Goal: Task Accomplishment & Management: Use online tool/utility

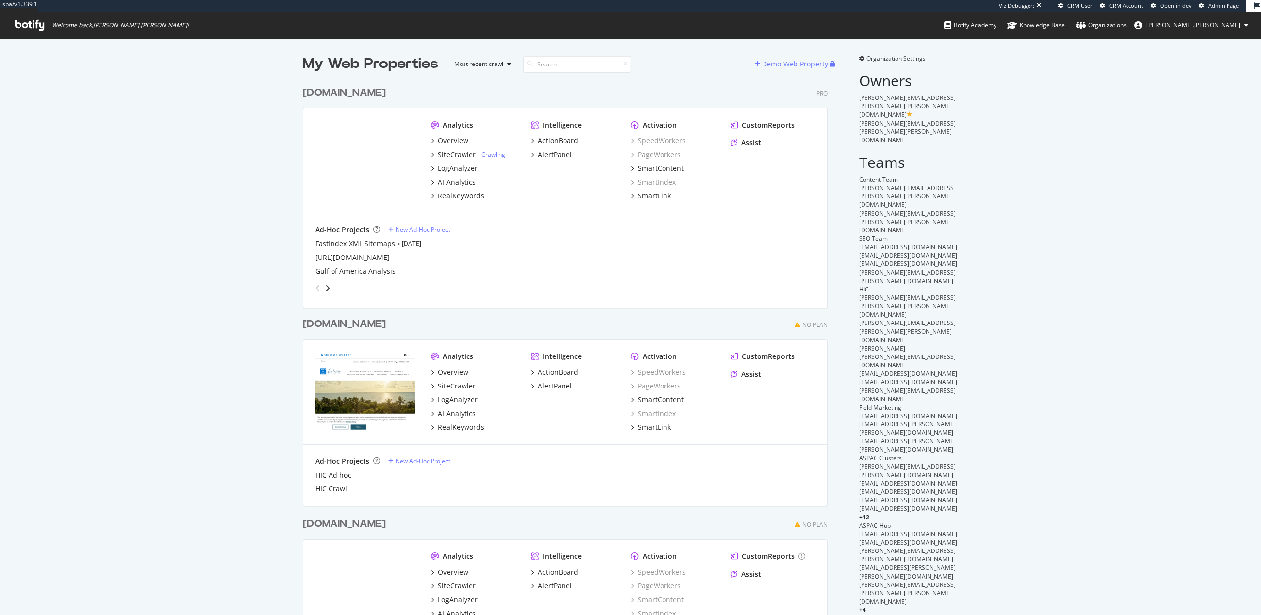
scroll to position [604, 533]
click at [331, 477] on div "HIC Ad hoc" at bounding box center [333, 475] width 36 height 10
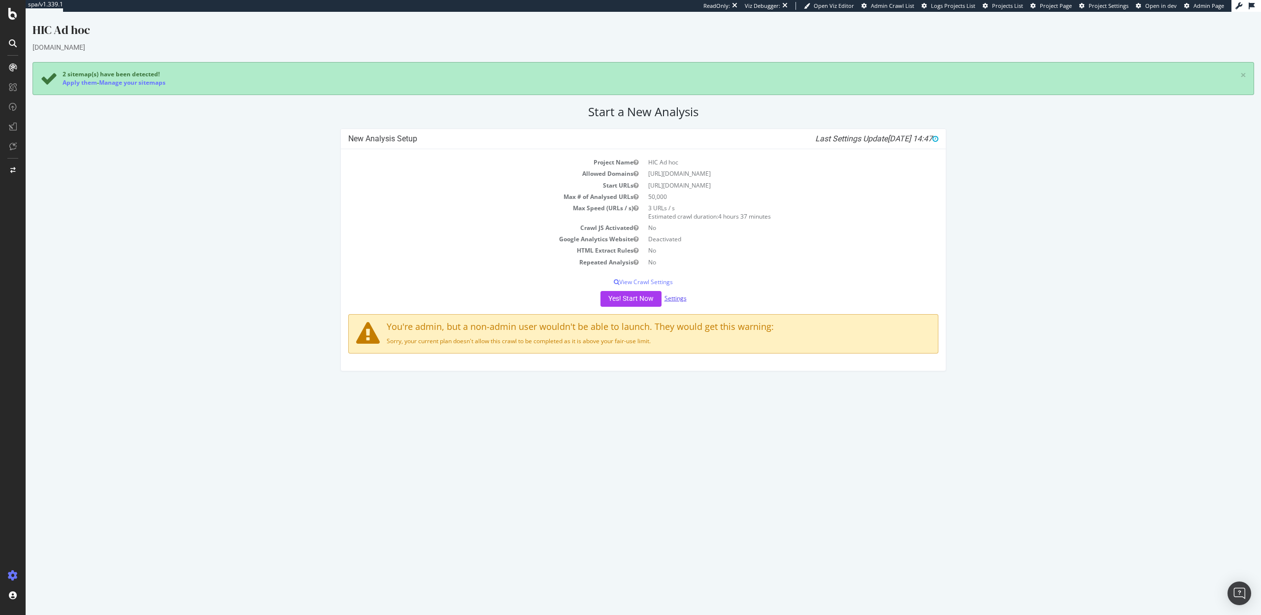
click at [680, 297] on link "Settings" at bounding box center [676, 298] width 22 height 8
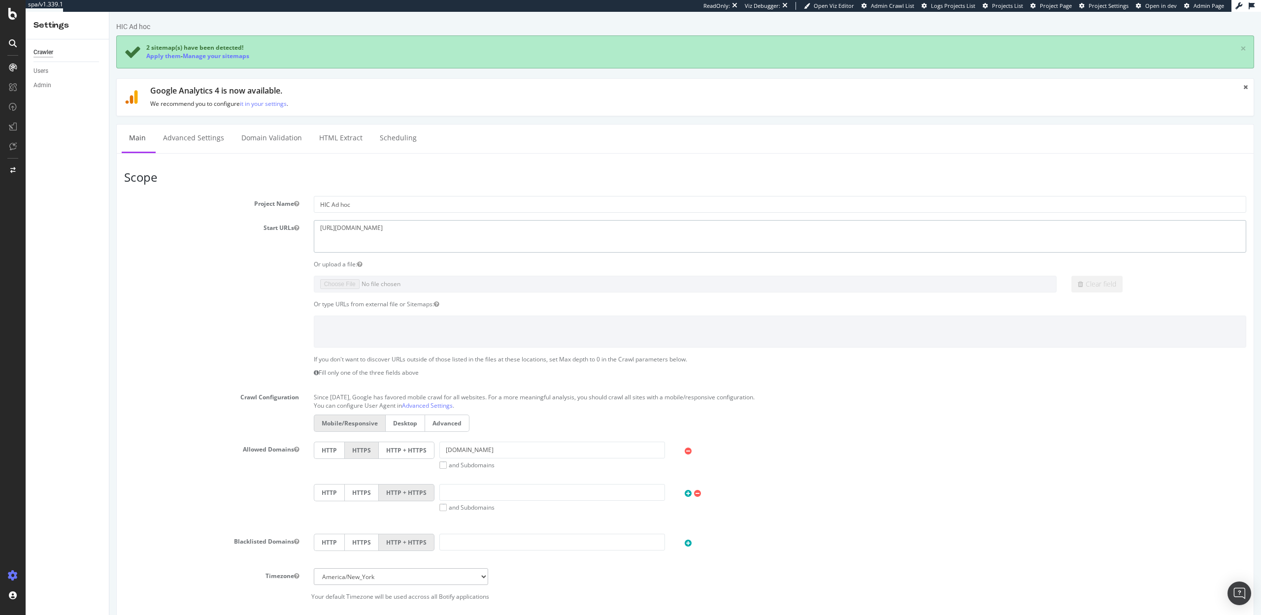
click at [411, 229] on textarea "[URL][DOMAIN_NAME]" at bounding box center [780, 236] width 932 height 32
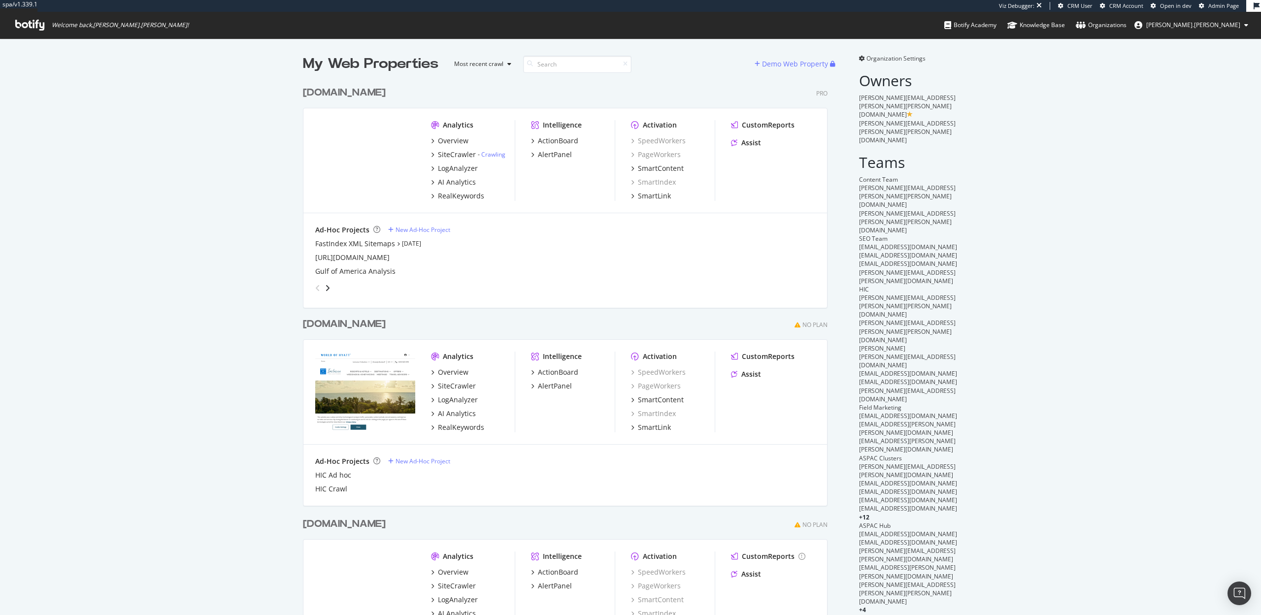
scroll to position [604, 533]
click at [439, 229] on div "New Ad-Hoc Project" at bounding box center [423, 230] width 55 height 8
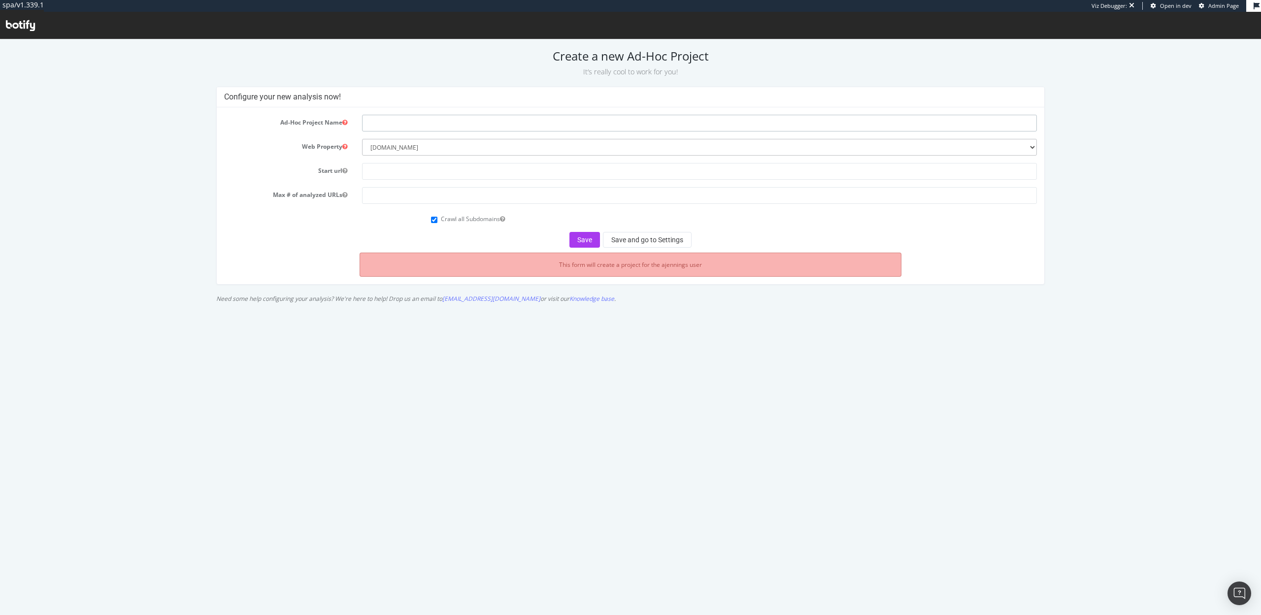
click at [412, 128] on input "text" at bounding box center [699, 123] width 674 height 17
paste input "https://www.hyattinclusivecollection.com/en/"
click at [427, 123] on input "https://www.hyattinclusivecollection.com/en/" at bounding box center [699, 123] width 674 height 17
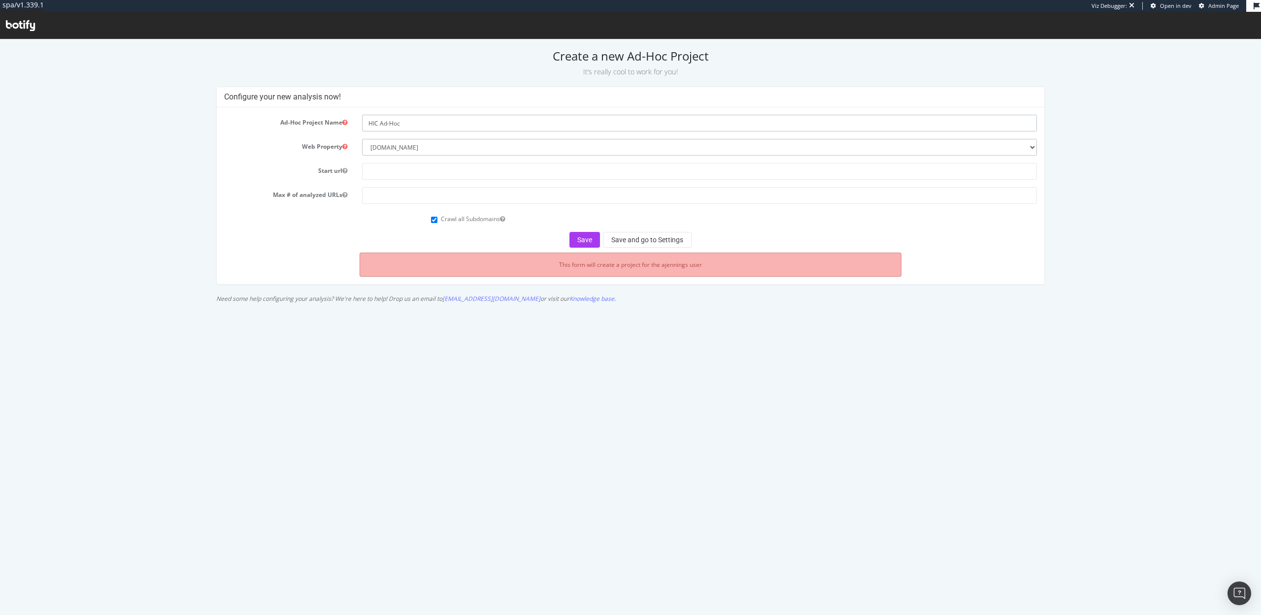
type input "HIC Ad-Hoc"
click at [391, 172] on input "text" at bounding box center [699, 171] width 674 height 17
click at [378, 170] on input "text" at bounding box center [699, 171] width 674 height 17
paste input "[URL][DOMAIN_NAME]"
type input "[URL][DOMAIN_NAME]"
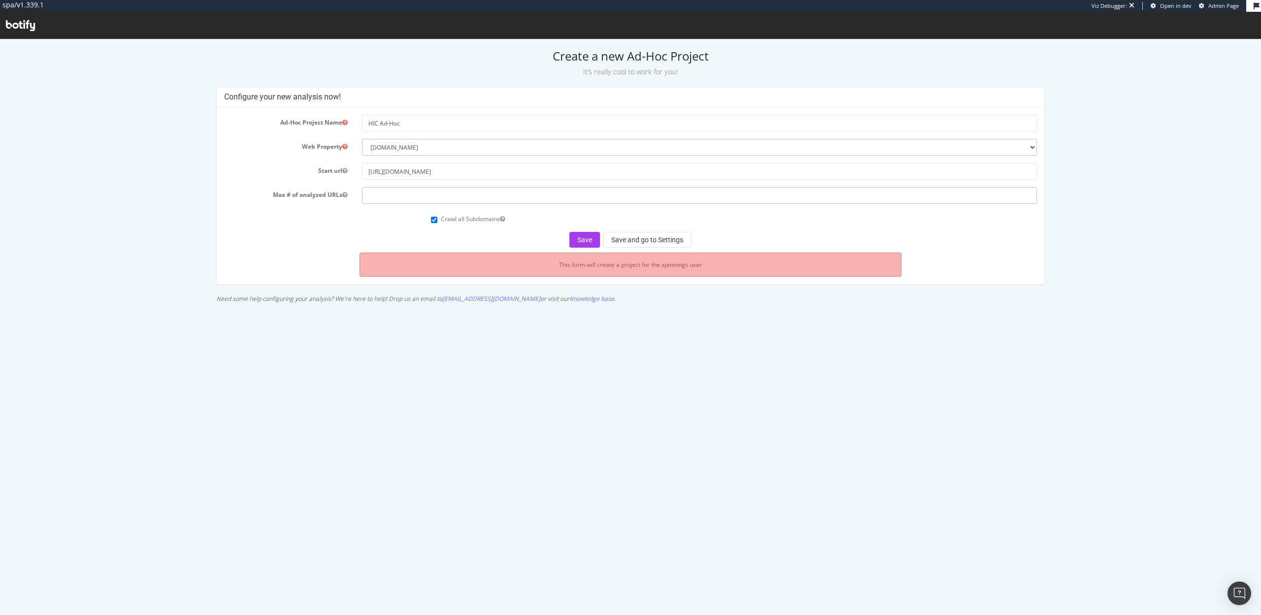
click at [374, 190] on input "number" at bounding box center [699, 195] width 674 height 17
type input "50000"
click at [618, 243] on button "Save and go to Settings" at bounding box center [647, 240] width 89 height 16
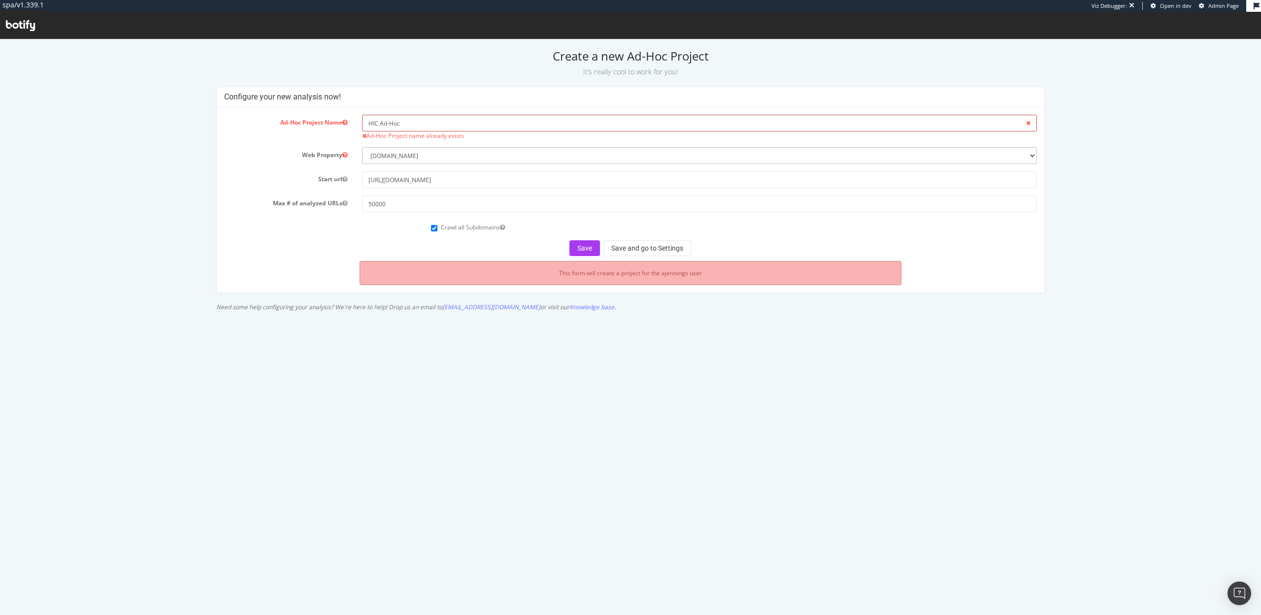
drag, startPoint x: 378, startPoint y: 123, endPoint x: 366, endPoint y: 123, distance: 12.3
click at [366, 123] on input "HIC Ad-Hoc" at bounding box center [699, 123] width 674 height 17
type input "Inclusive Ad-Hoc"
click at [623, 251] on button "Save and go to Settings" at bounding box center [647, 248] width 89 height 16
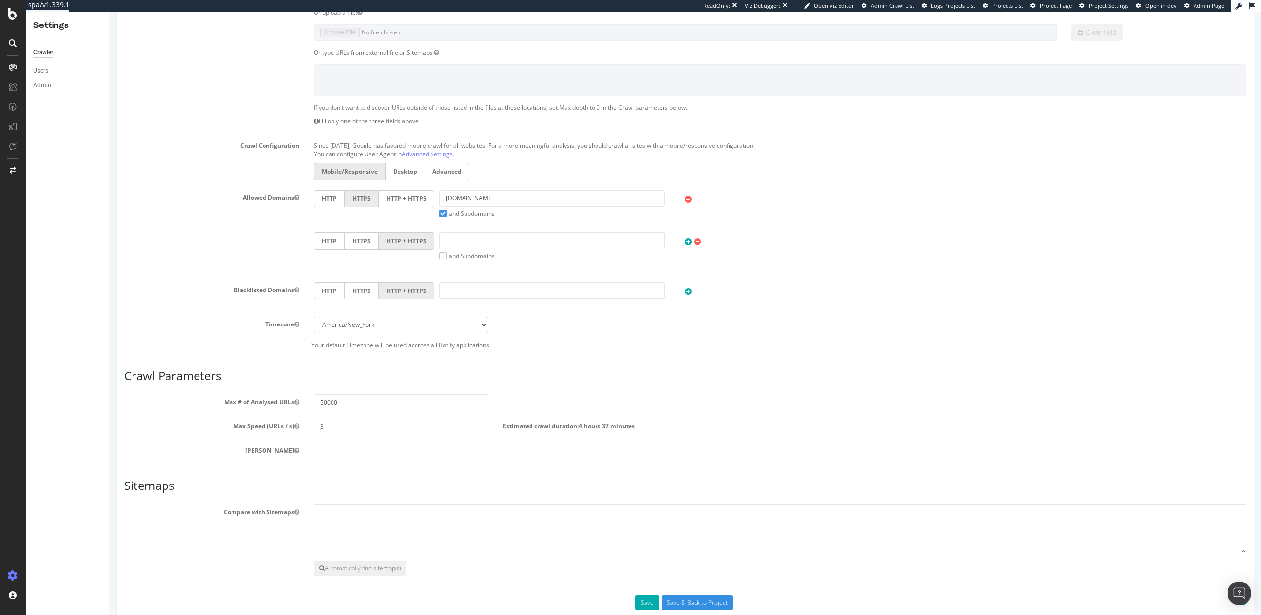
scroll to position [272, 0]
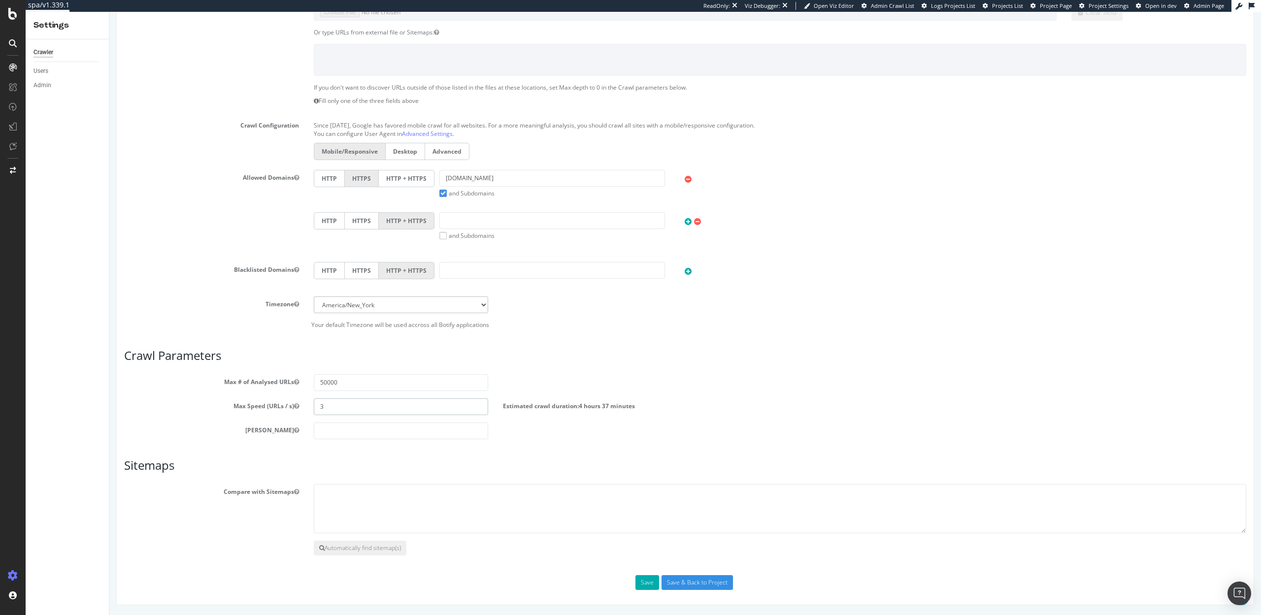
click at [340, 410] on input "3" at bounding box center [401, 407] width 175 height 17
type input "4"
click at [648, 582] on button "Save" at bounding box center [647, 582] width 24 height 15
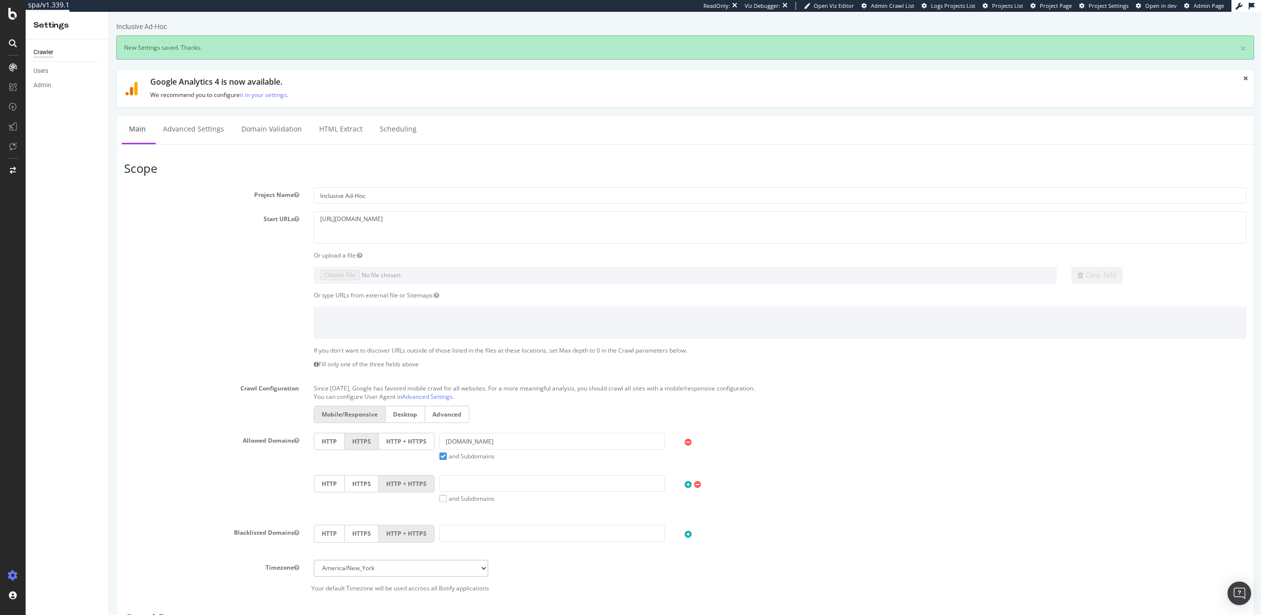
scroll to position [0, 0]
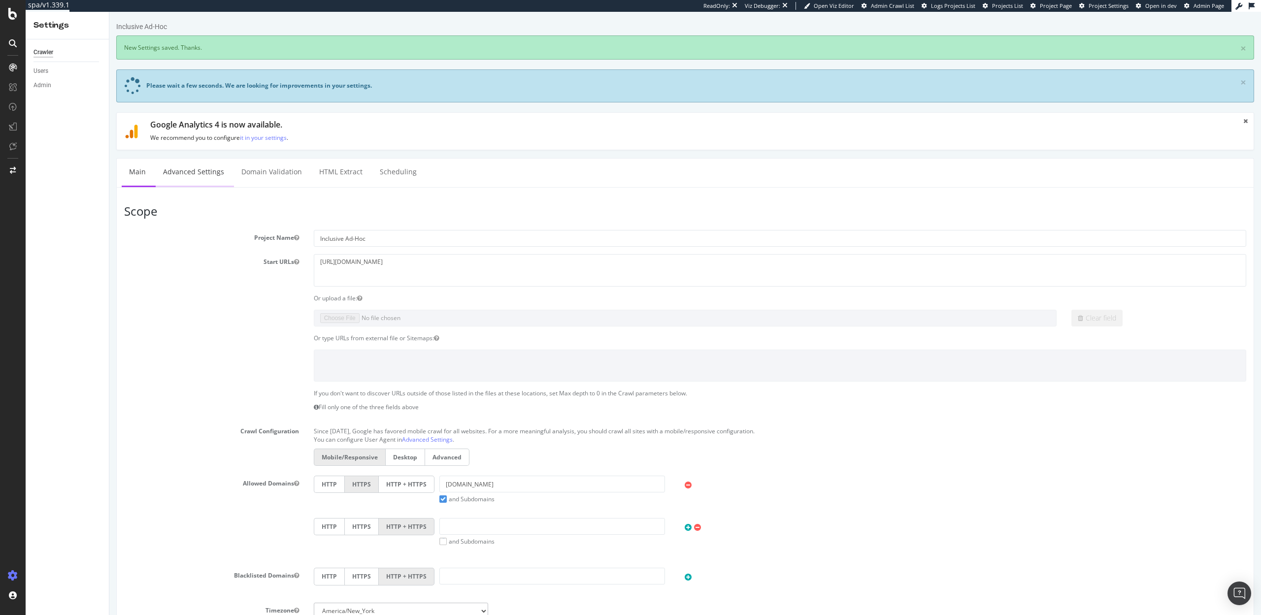
click at [174, 175] on link "Advanced Settings" at bounding box center [194, 172] width 76 height 27
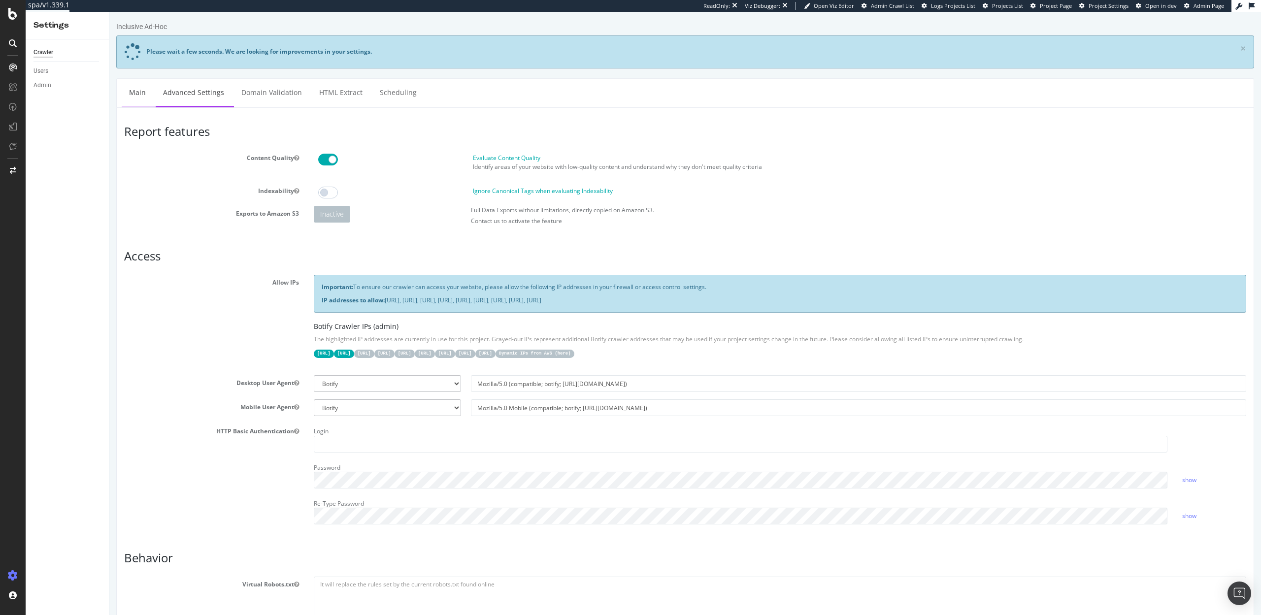
click at [133, 89] on link "Main" at bounding box center [138, 92] width 32 height 27
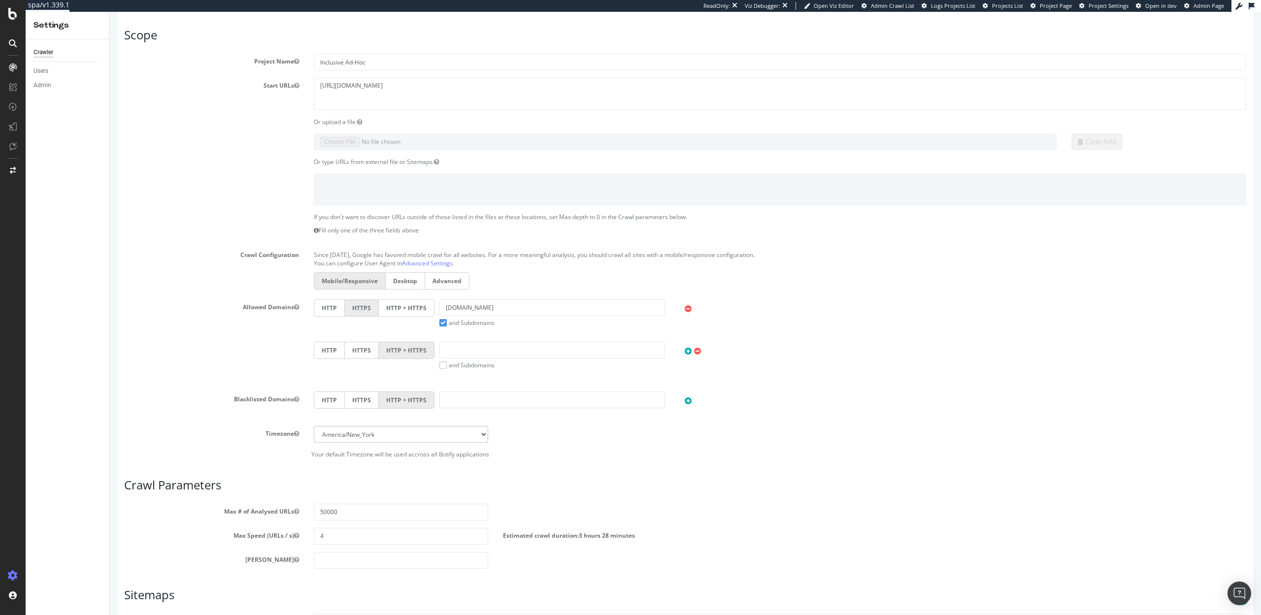
scroll to position [272, 0]
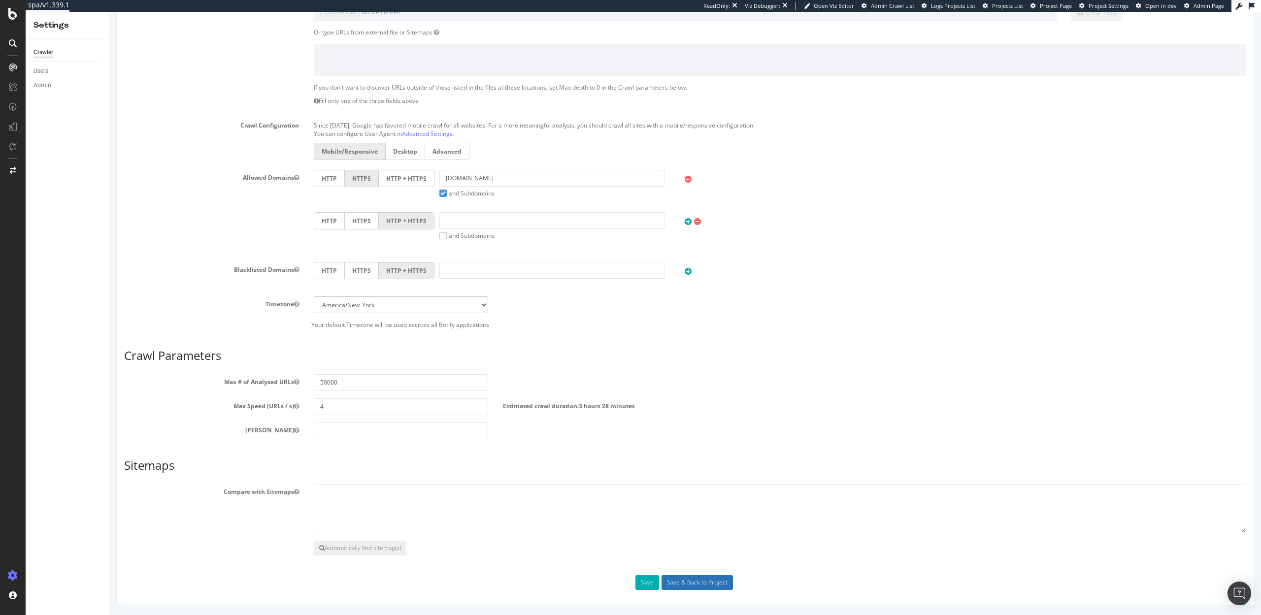
click at [687, 581] on input "Save & Back to Project" at bounding box center [697, 582] width 71 height 15
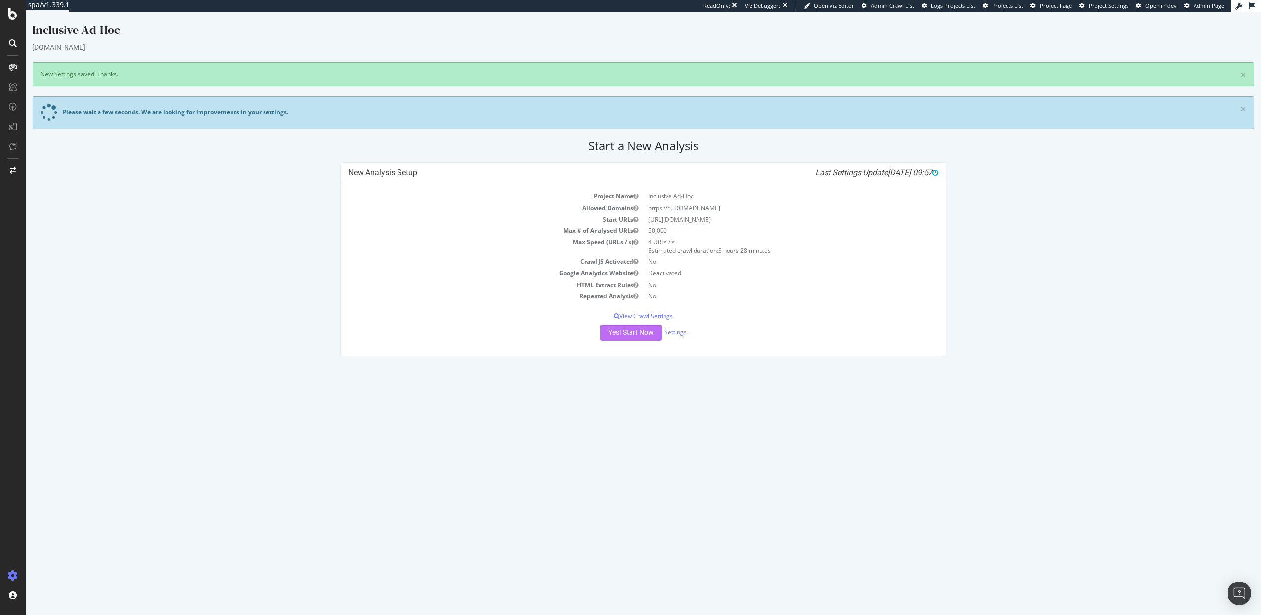
click at [633, 333] on button "Yes! Start Now" at bounding box center [630, 333] width 61 height 16
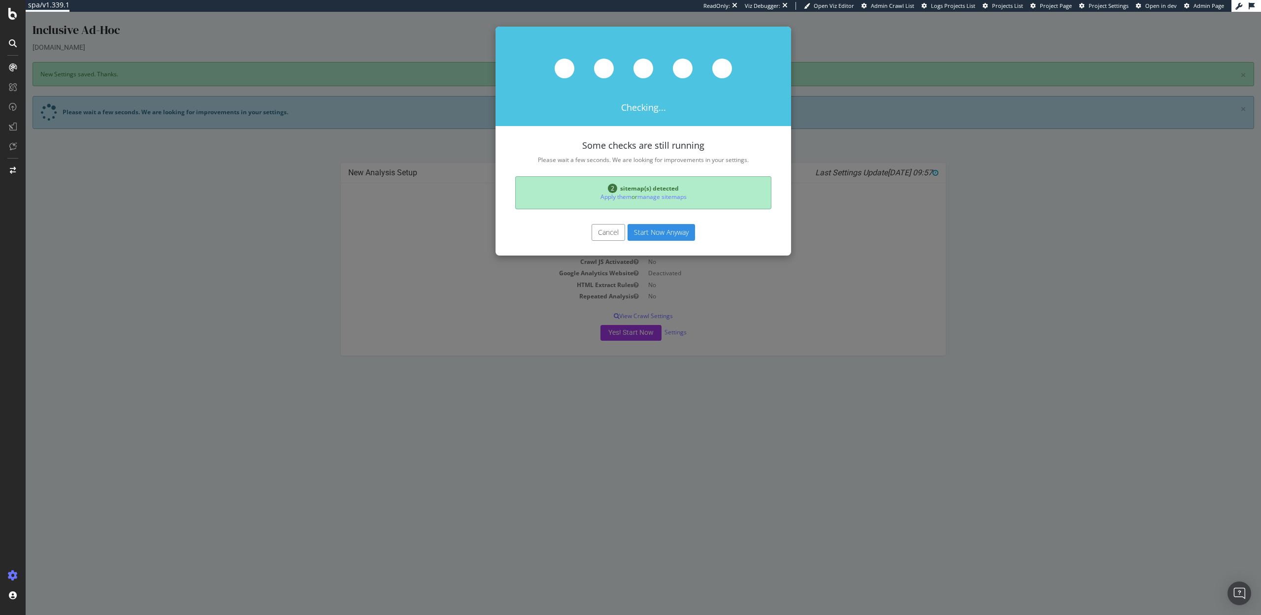
click at [666, 233] on button "Start Now Anyway" at bounding box center [661, 232] width 67 height 17
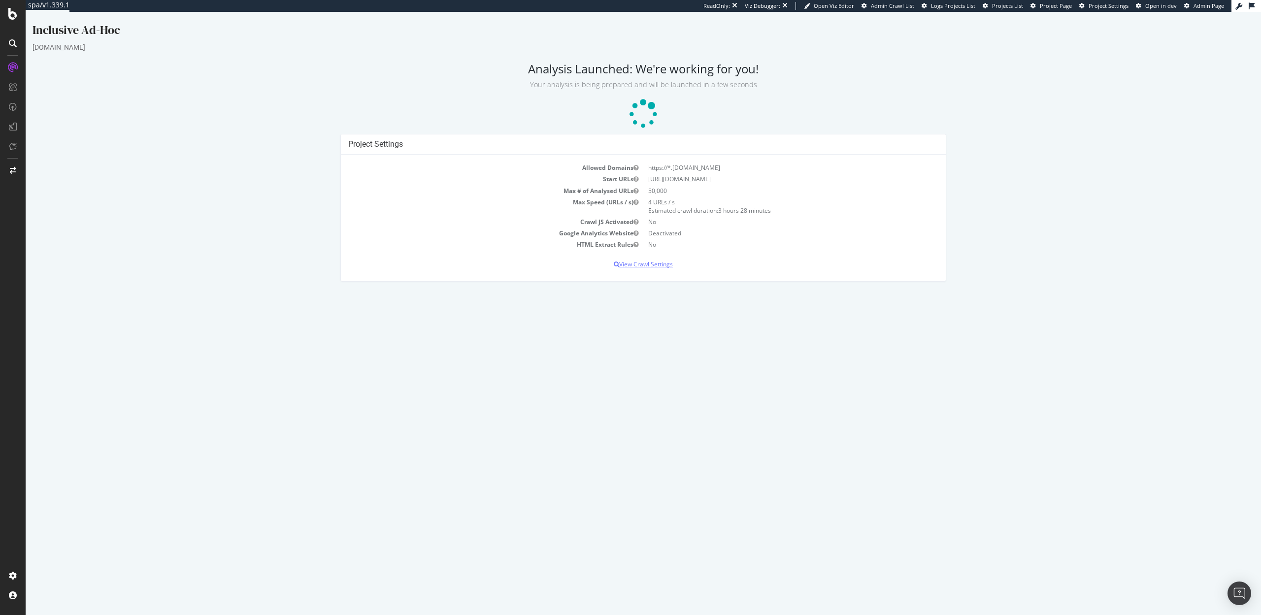
click at [654, 264] on p "View Crawl Settings" at bounding box center [643, 264] width 590 height 8
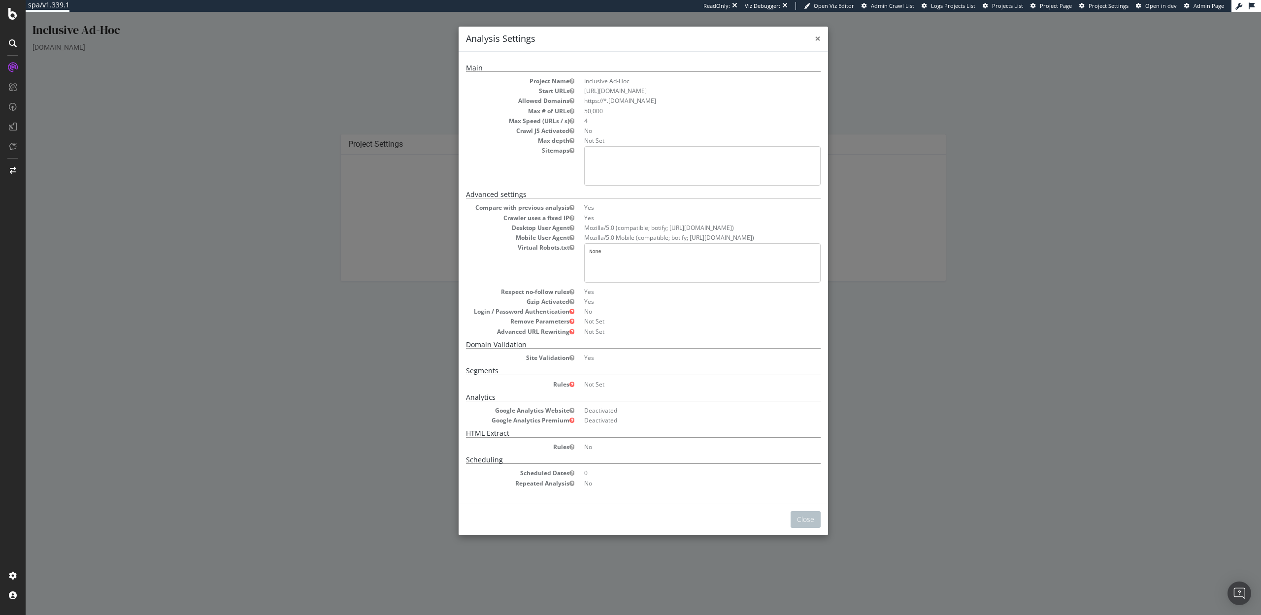
click at [816, 35] on span "×" at bounding box center [818, 39] width 6 height 14
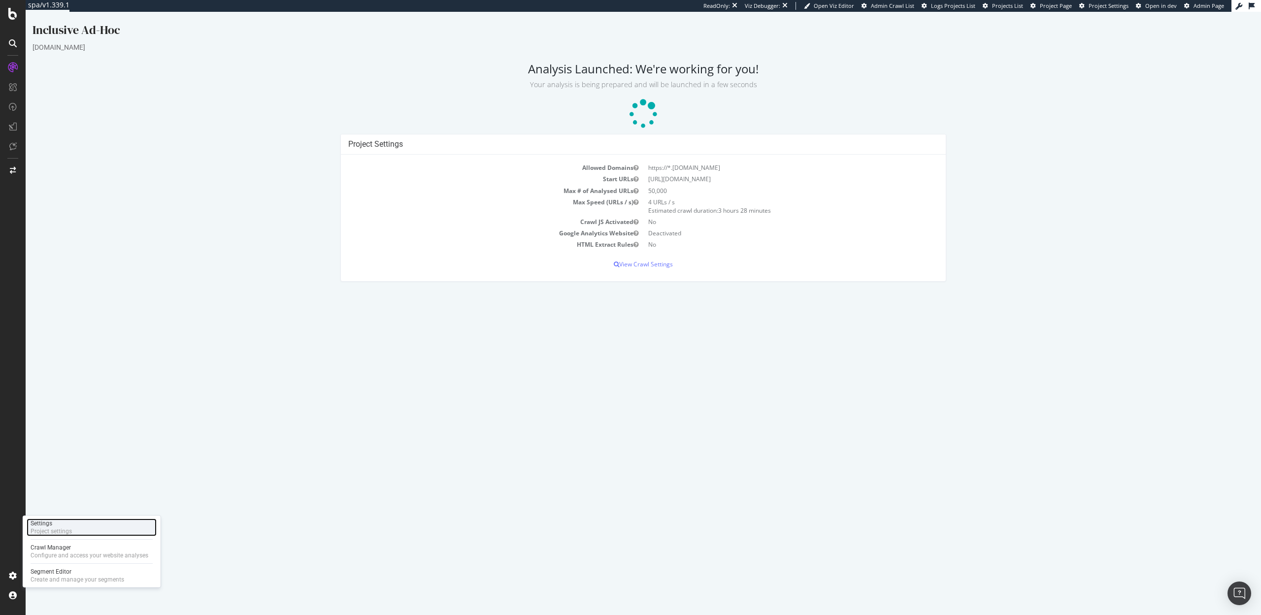
click at [48, 526] on div "Settings" at bounding box center [51, 524] width 41 height 8
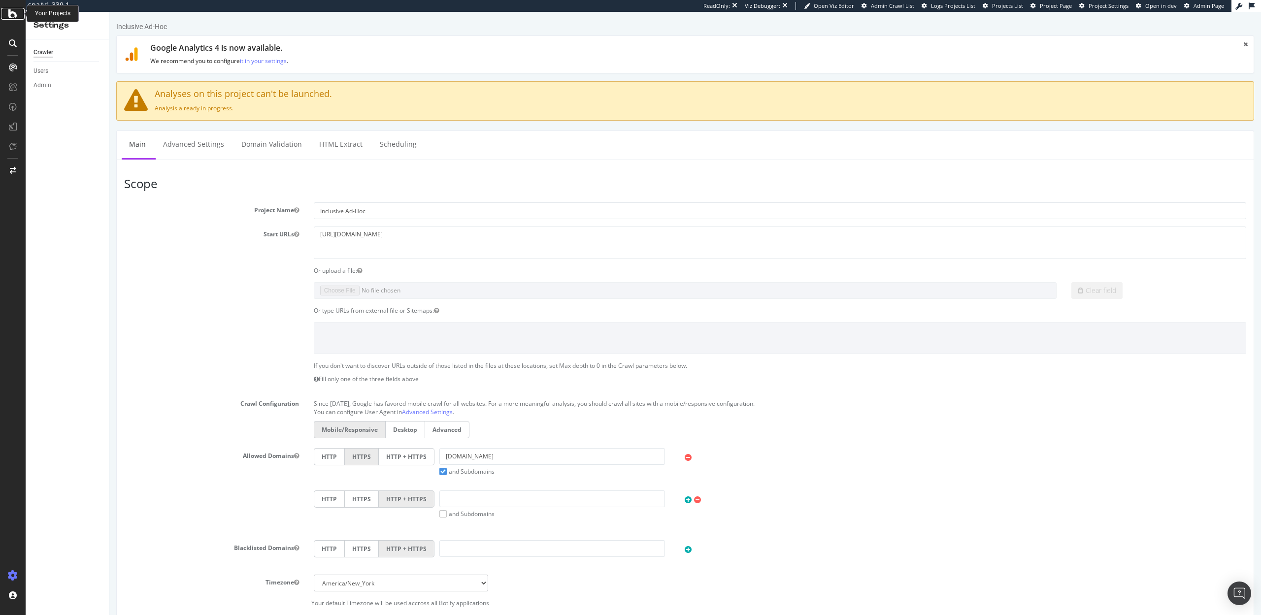
click at [10, 14] on icon at bounding box center [12, 14] width 9 height 12
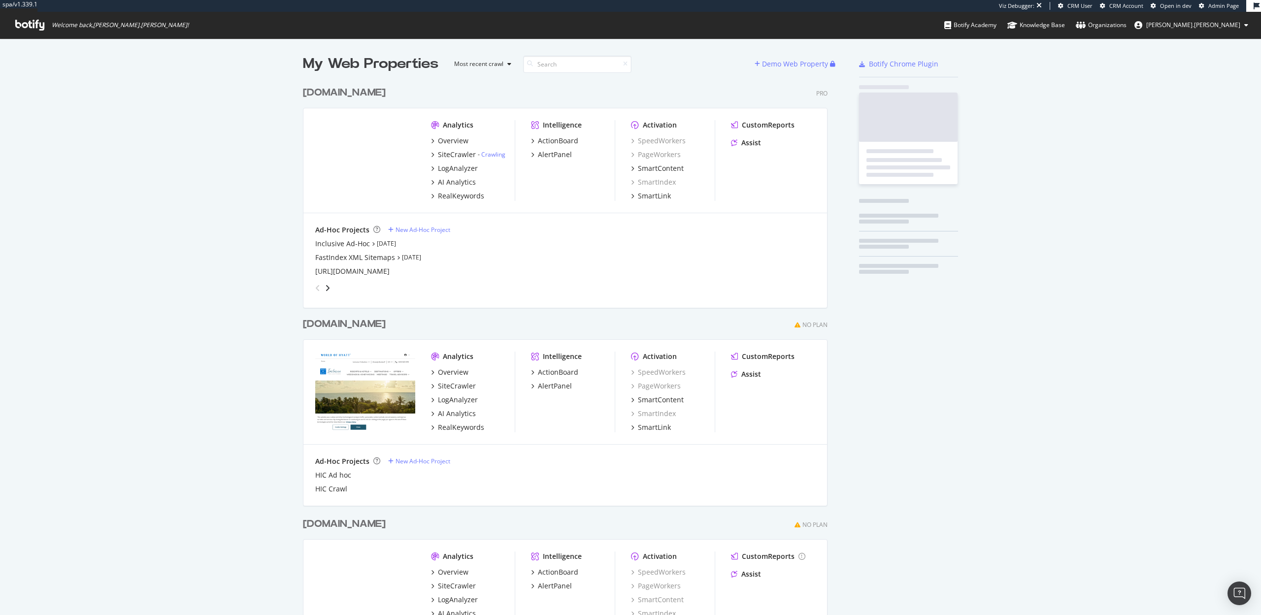
scroll to position [604, 533]
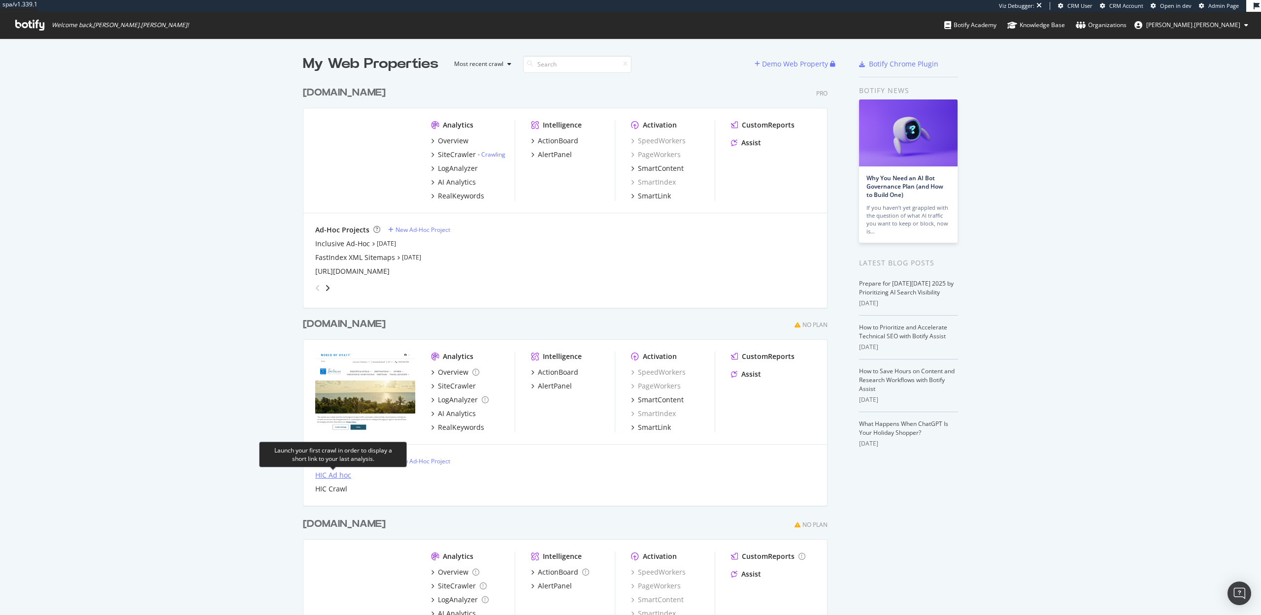
click at [334, 473] on div "HIC Ad hoc" at bounding box center [333, 475] width 36 height 10
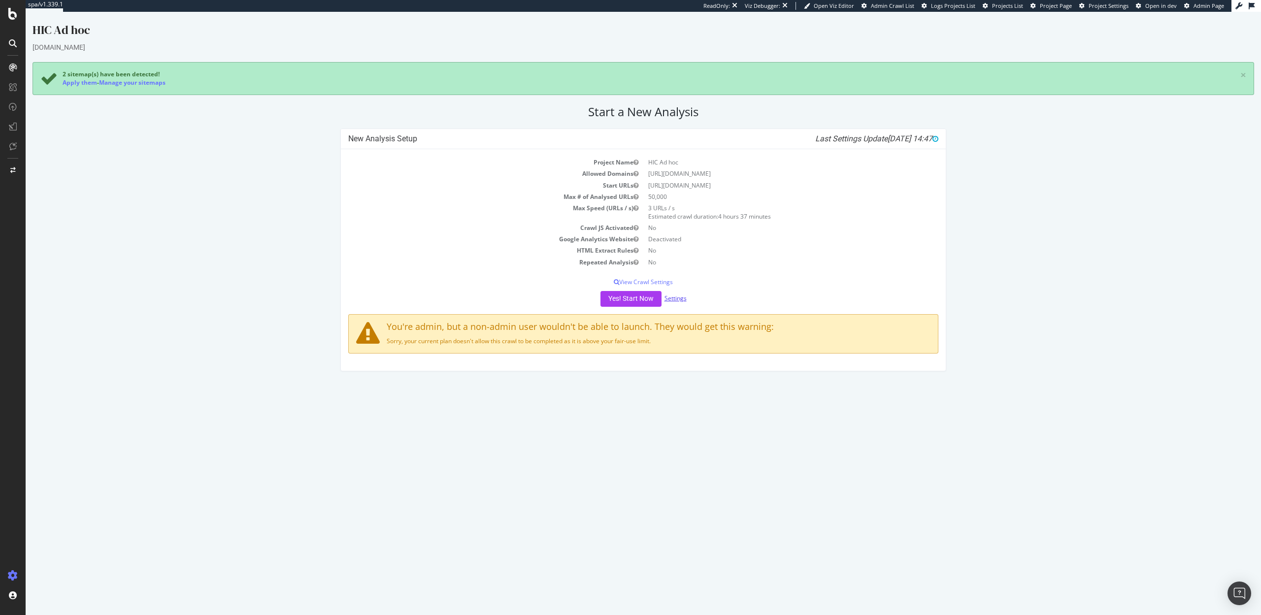
click at [675, 300] on link "Settings" at bounding box center [676, 298] width 22 height 8
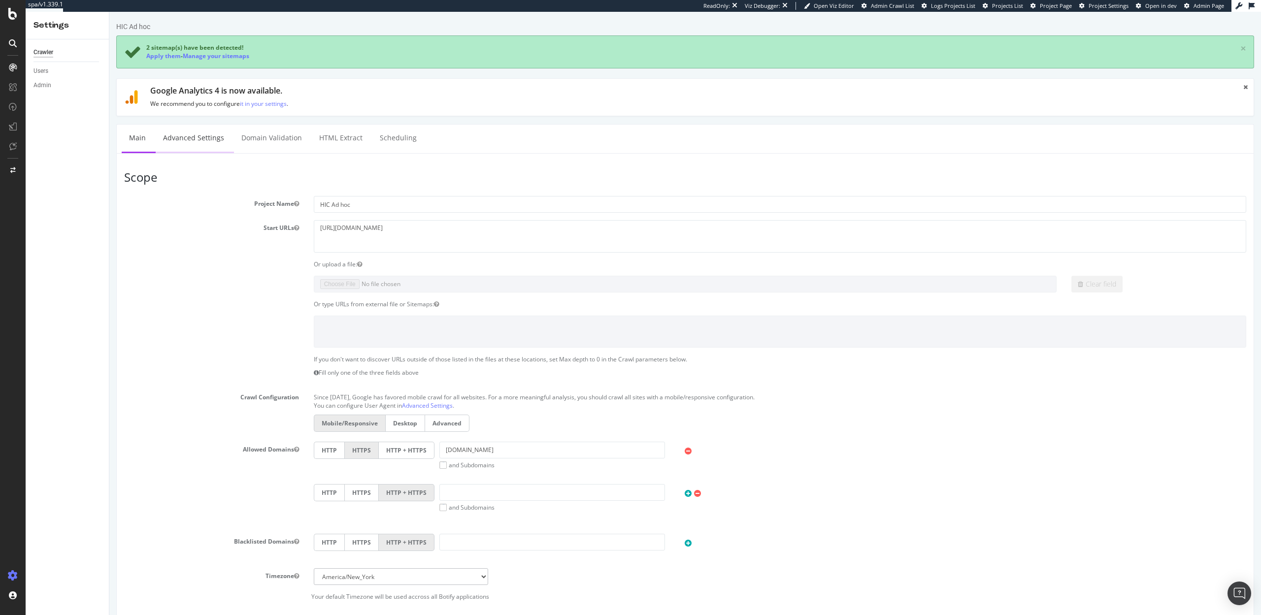
click at [189, 136] on link "Advanced Settings" at bounding box center [194, 138] width 76 height 27
